Goal: Check status

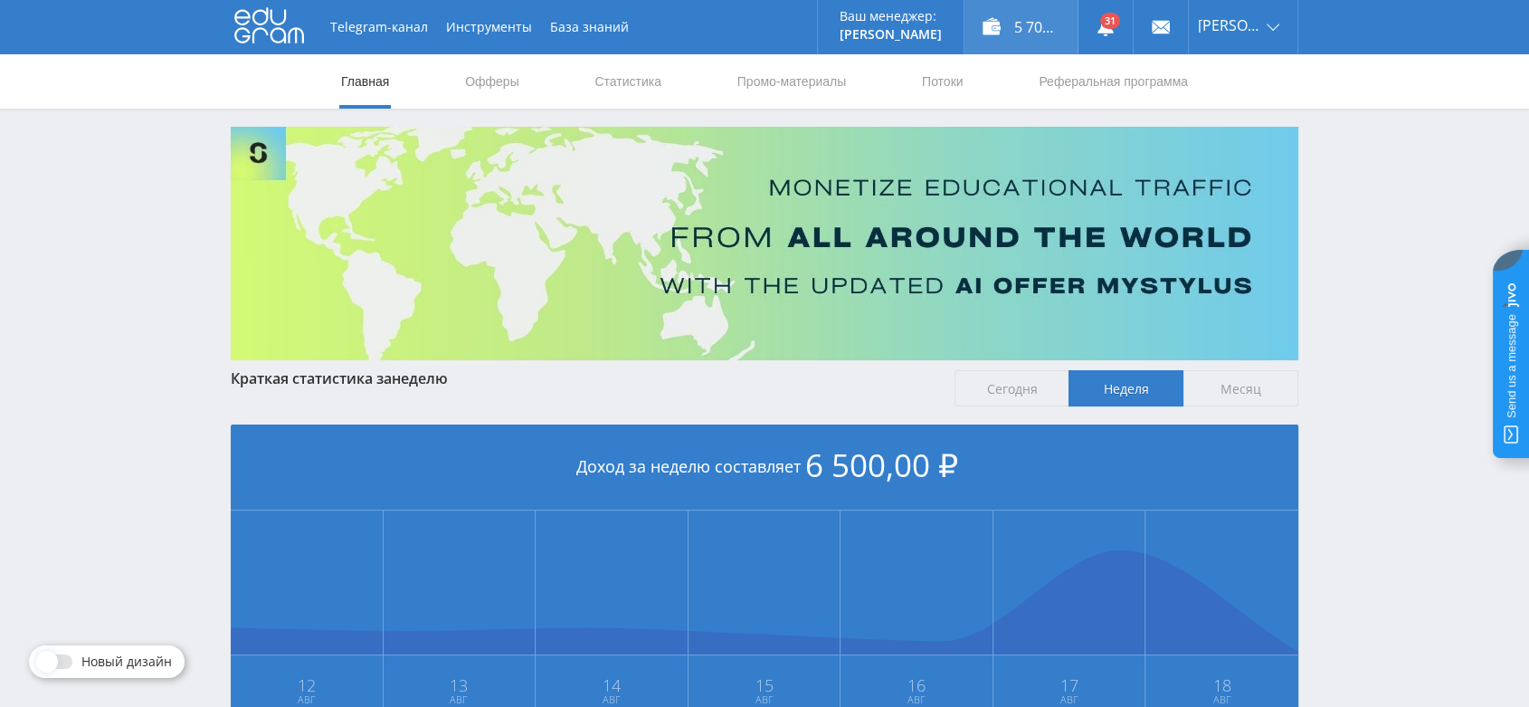
click at [1051, 33] on div "5 700,00 ₽" at bounding box center [1020, 27] width 113 height 54
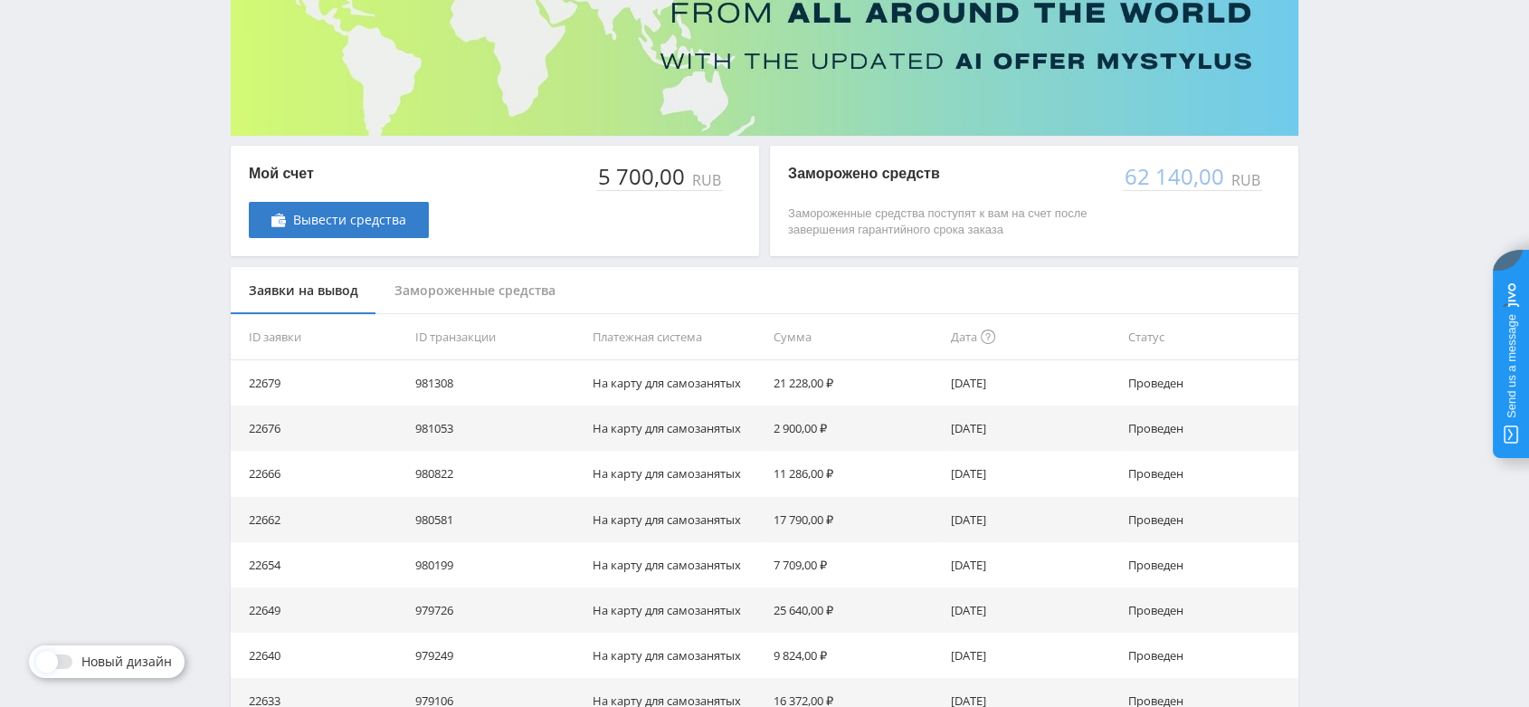
scroll to position [204, 0]
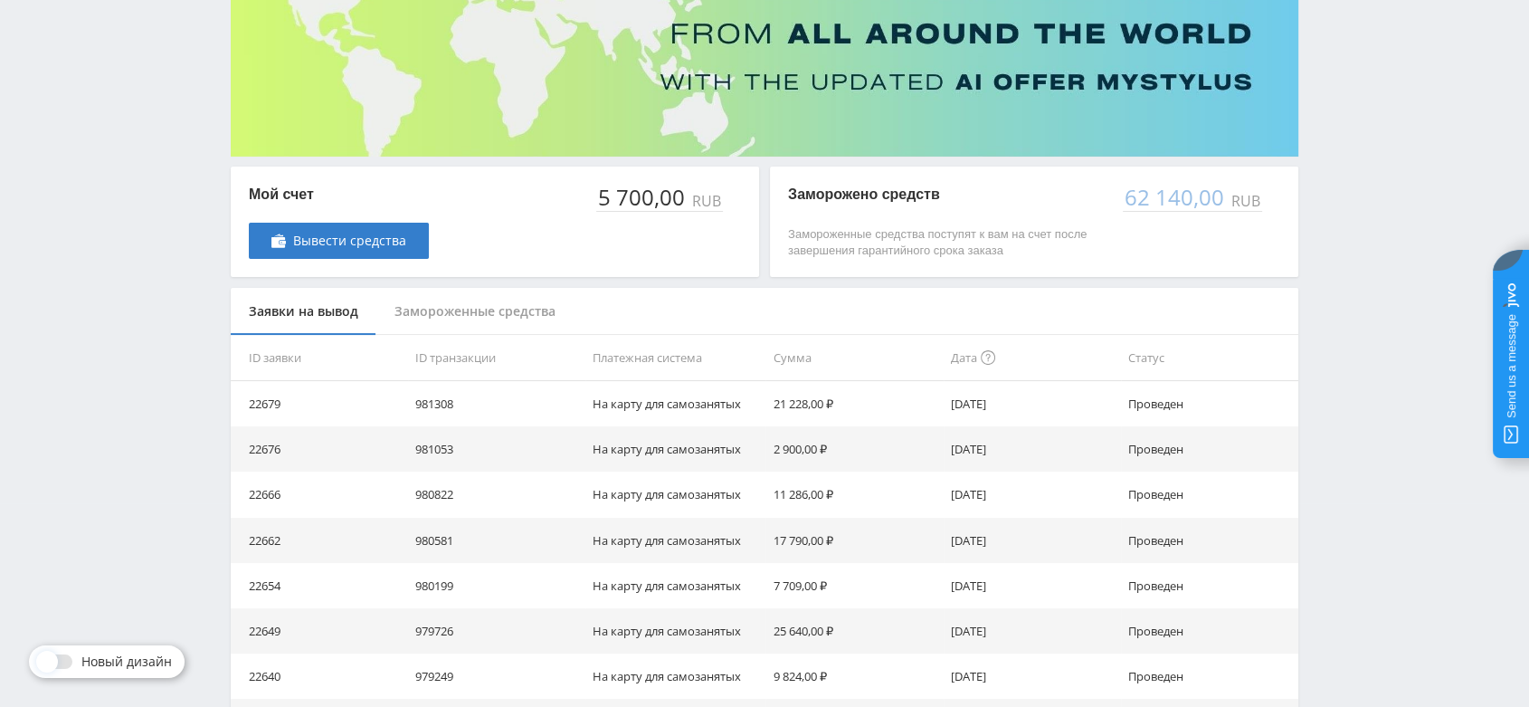
click at [537, 309] on div "Замороженные средства" at bounding box center [474, 312] width 197 height 48
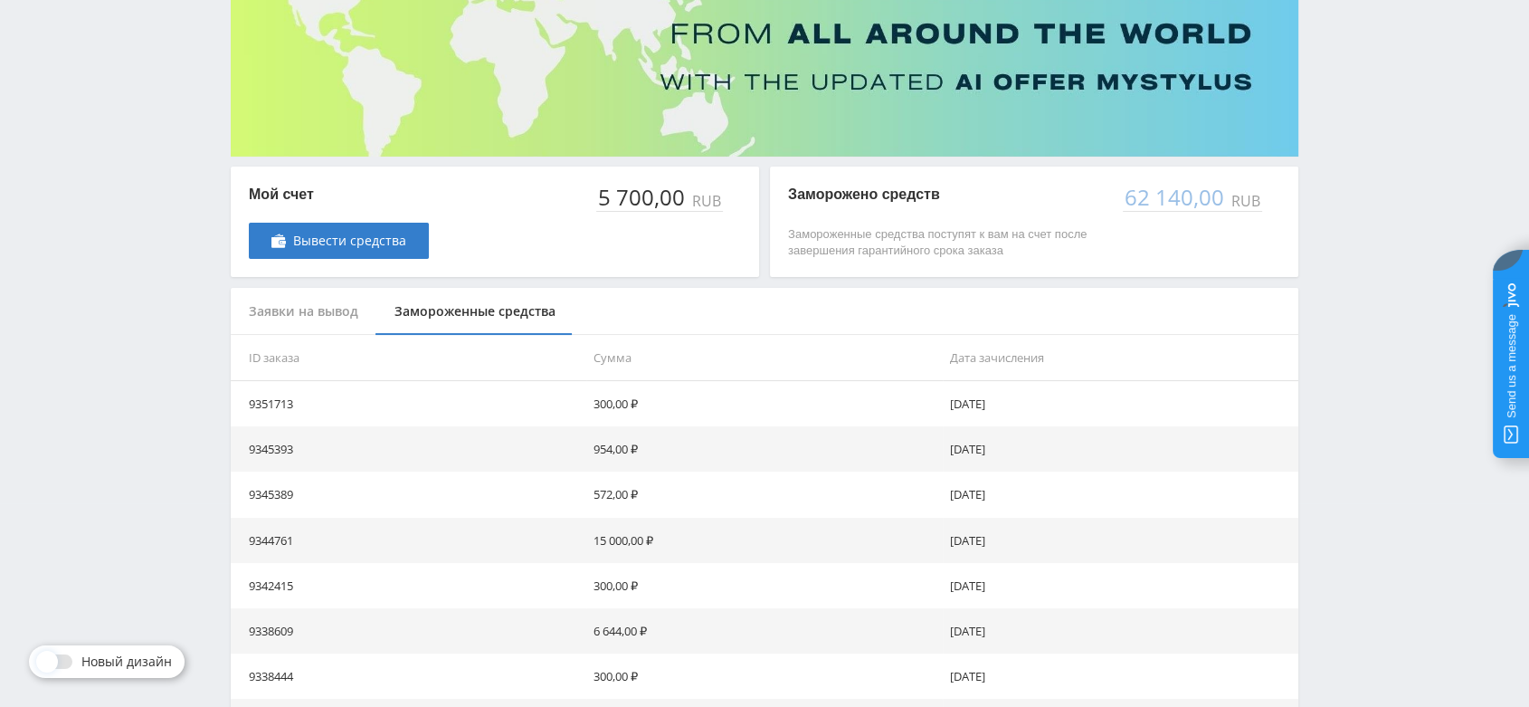
scroll to position [465, 0]
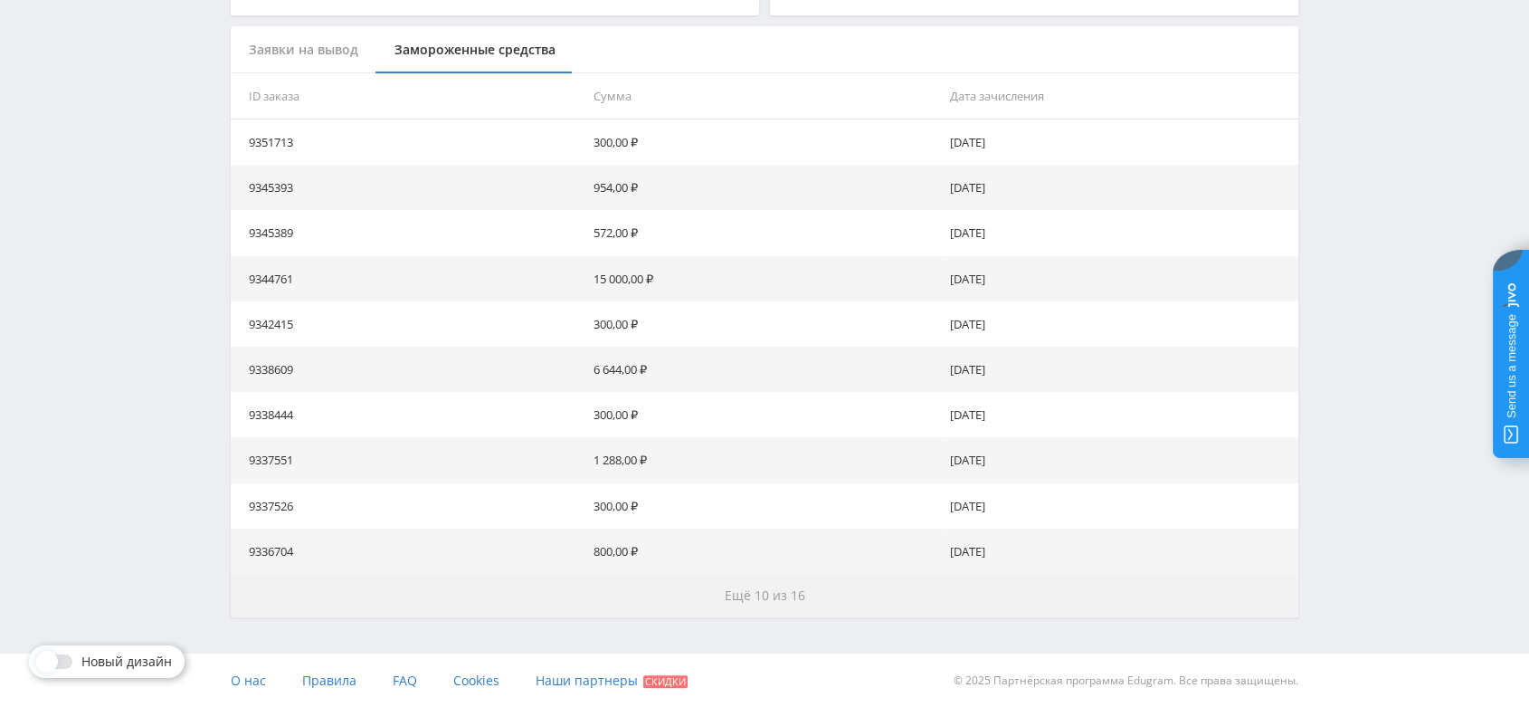
click at [794, 594] on span "Ещё 10 из 16" at bounding box center [765, 594] width 81 height 17
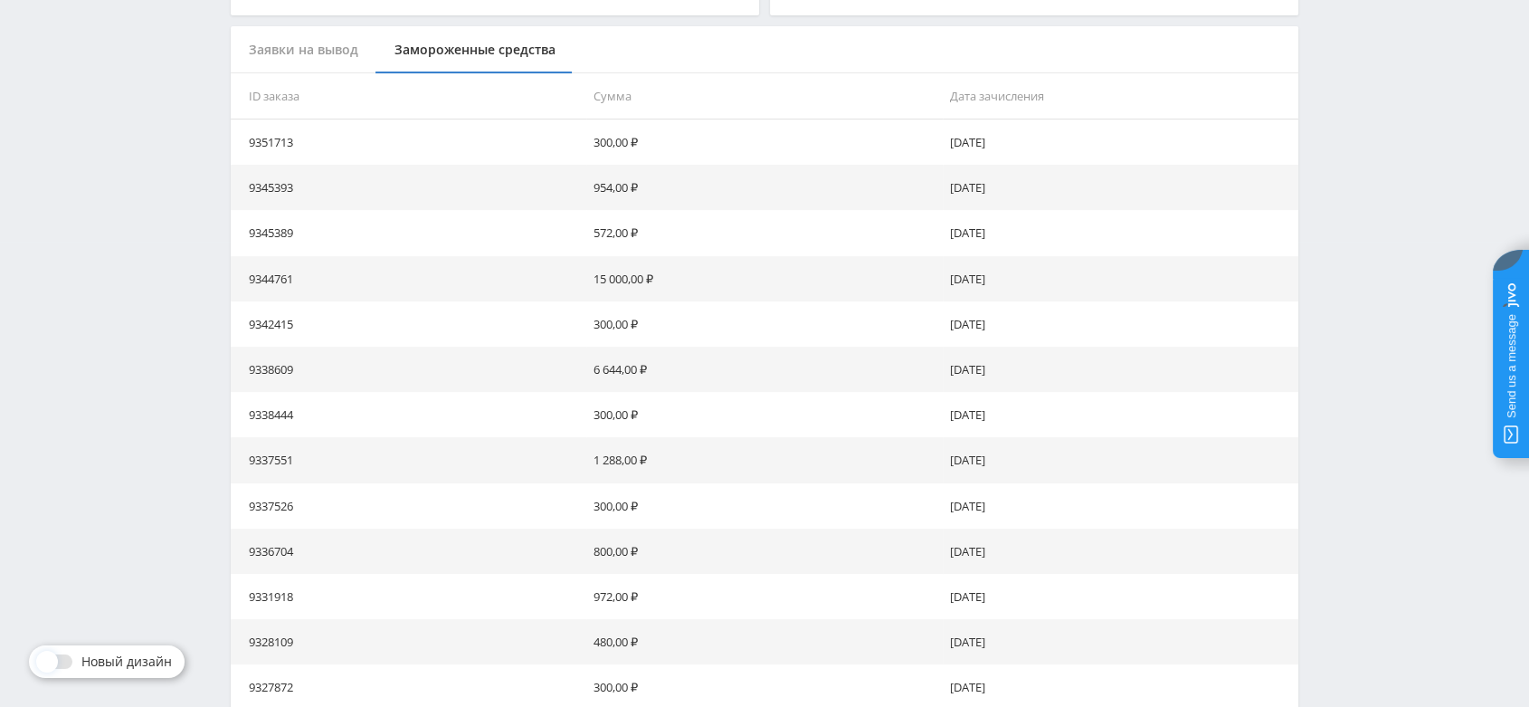
scroll to position [919, 0]
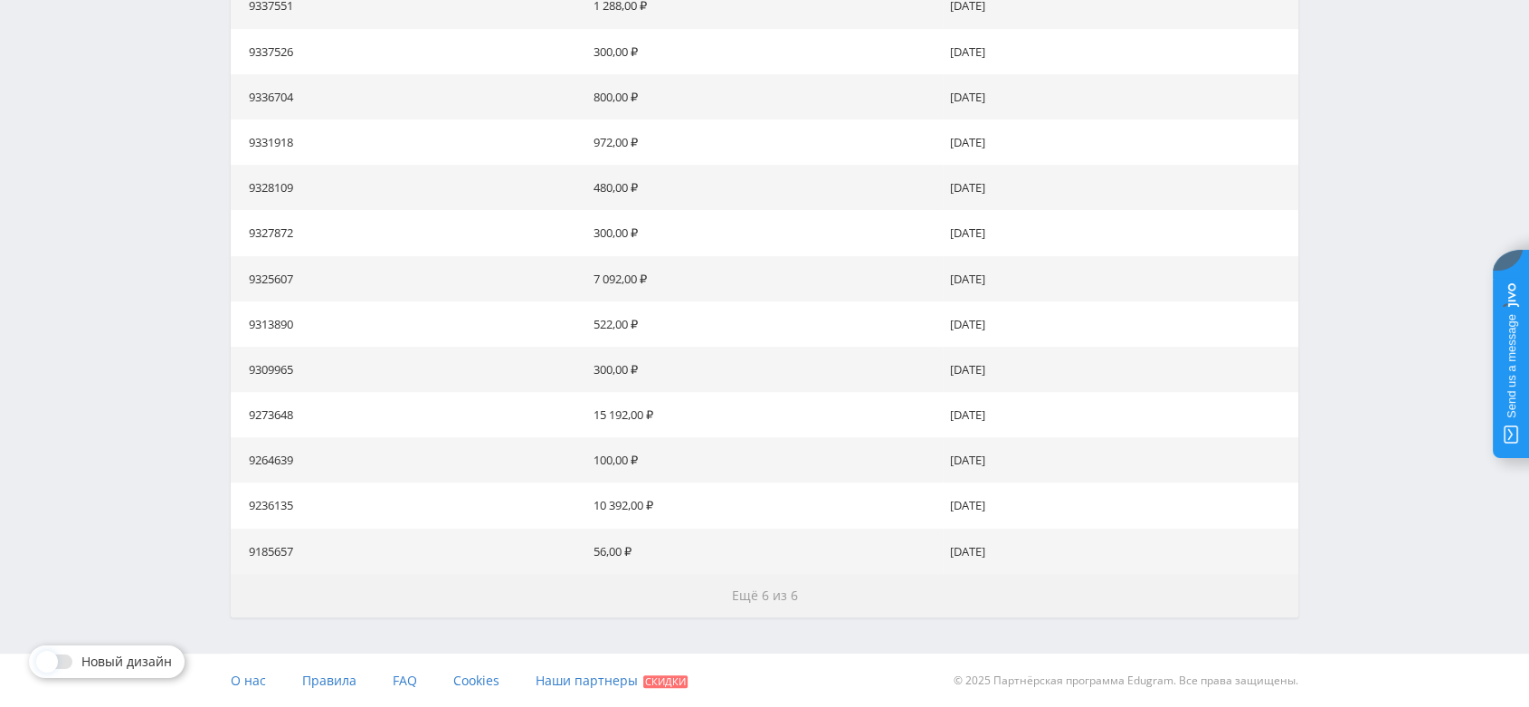
click at [767, 594] on span "Ещё 6 из 6" at bounding box center [765, 594] width 66 height 17
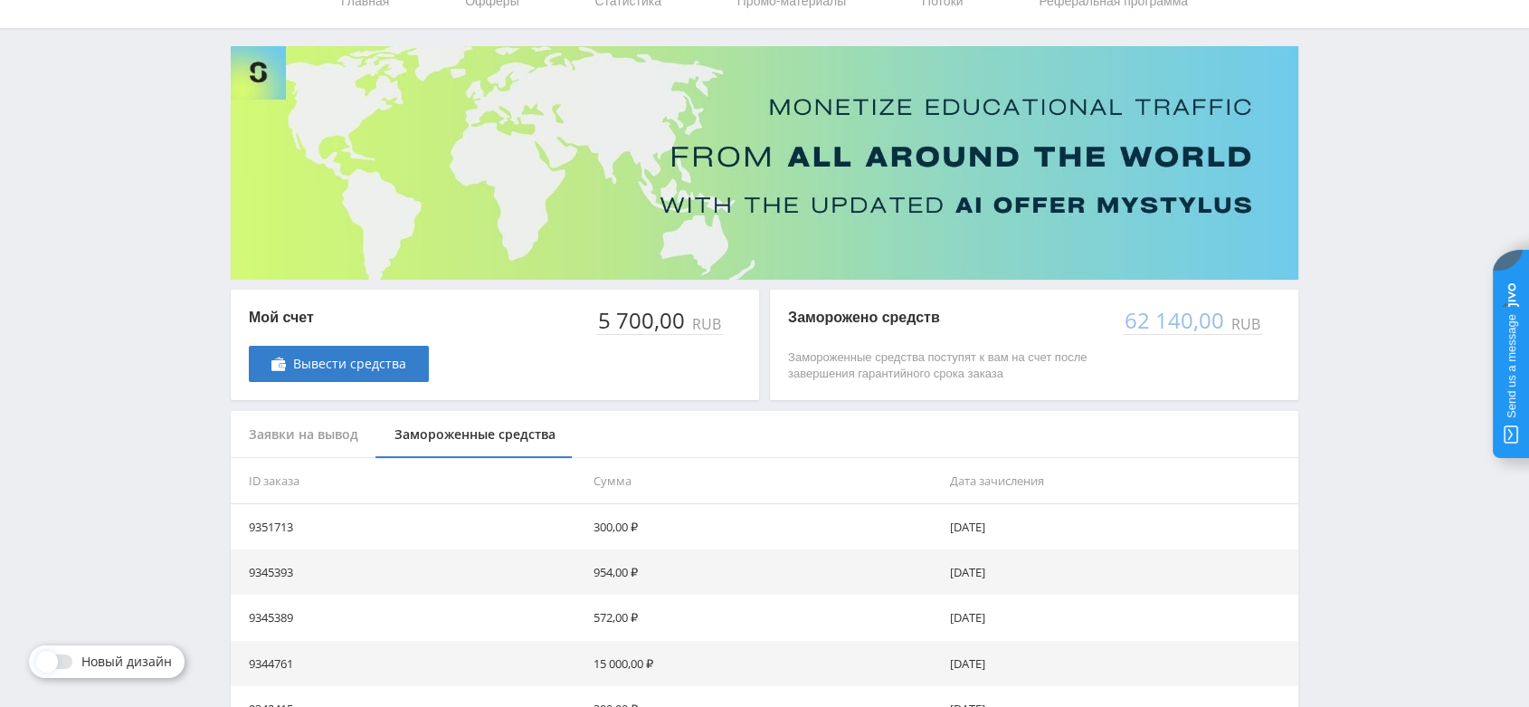
scroll to position [0, 0]
